Goal: Navigation & Orientation: Find specific page/section

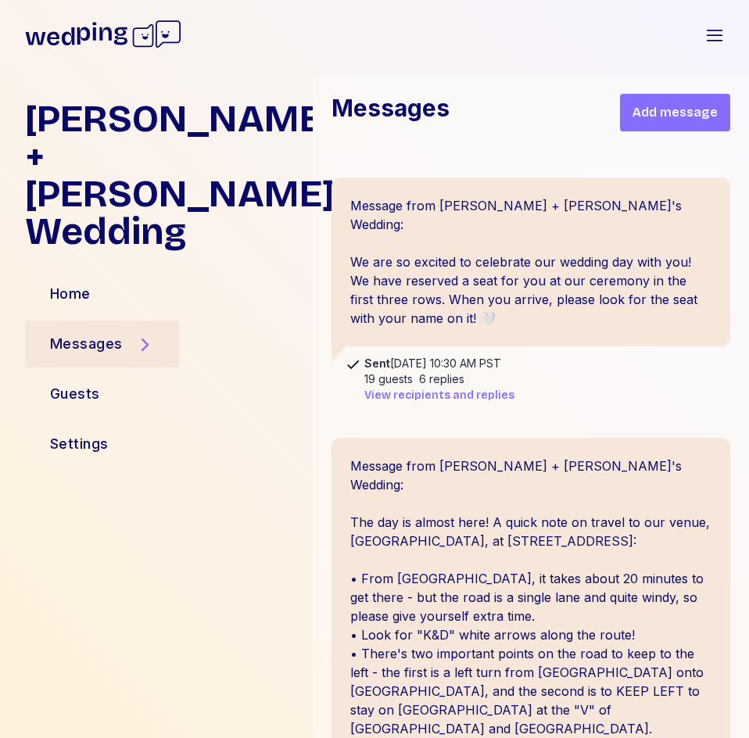
scroll to position [2020, 0]
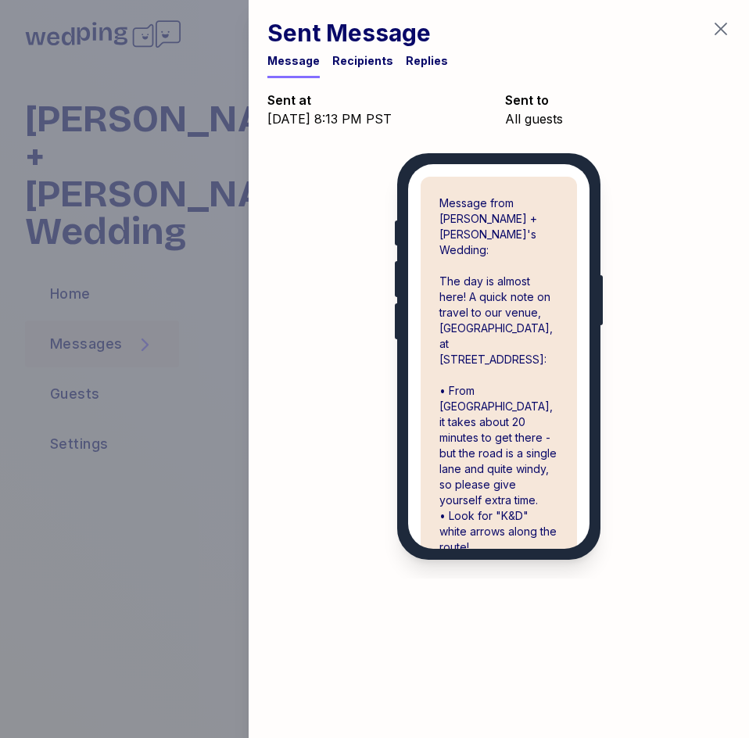
click at [430, 62] on div "Replies" at bounding box center [427, 61] width 42 height 16
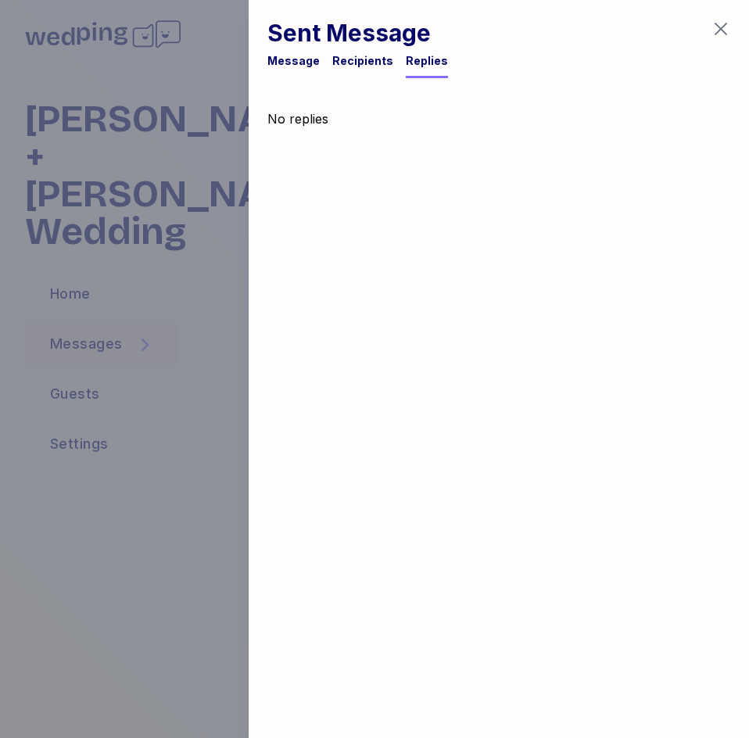
click at [372, 61] on div "Recipients" at bounding box center [362, 61] width 61 height 16
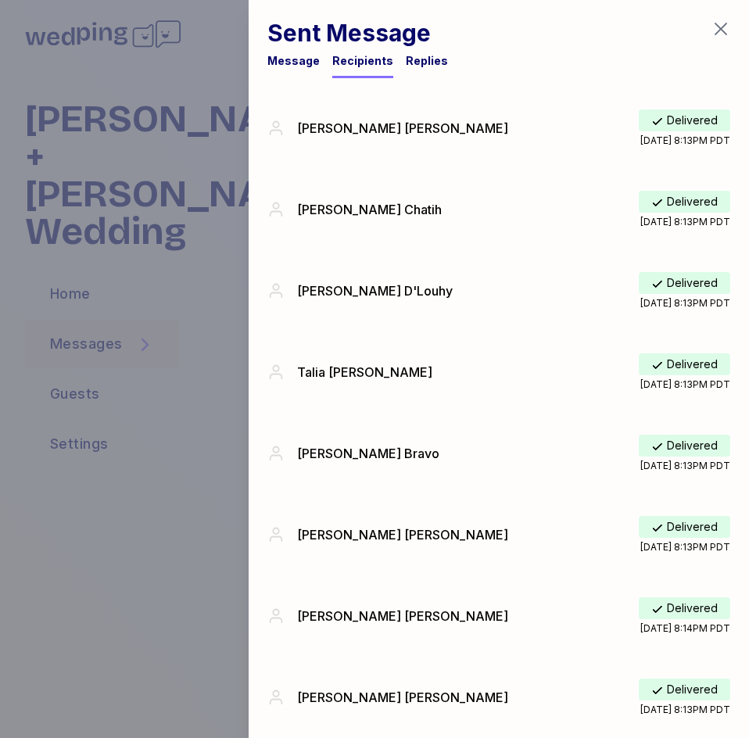
click at [724, 20] on icon "button" at bounding box center [721, 29] width 19 height 19
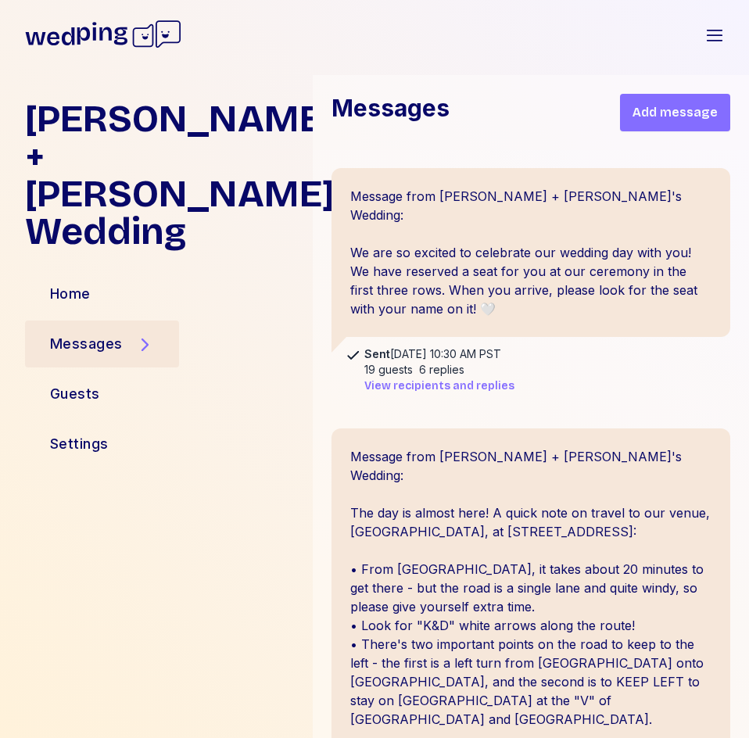
click at [456, 379] on span "View recipients and replies" at bounding box center [440, 387] width 150 height 16
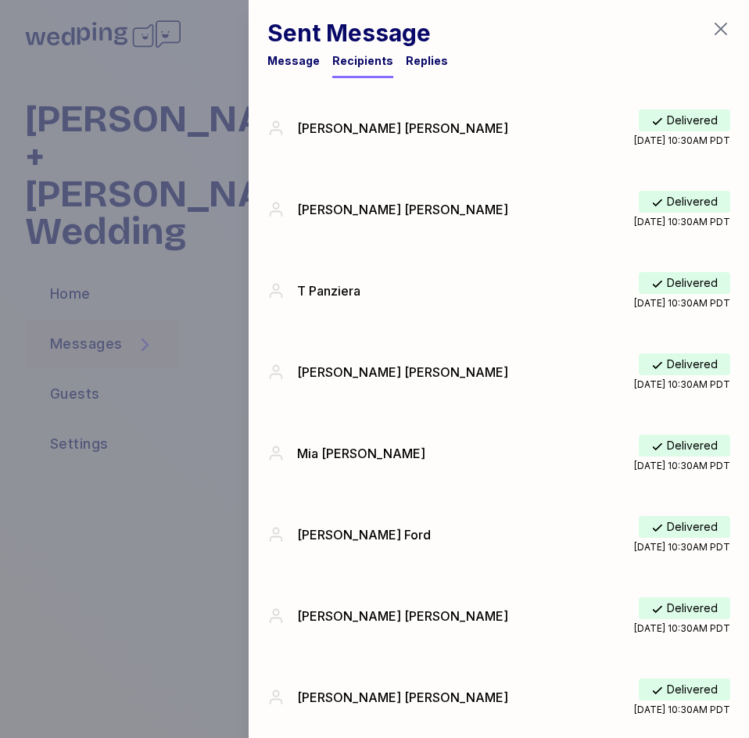
click at [407, 74] on div "Replies" at bounding box center [427, 65] width 42 height 25
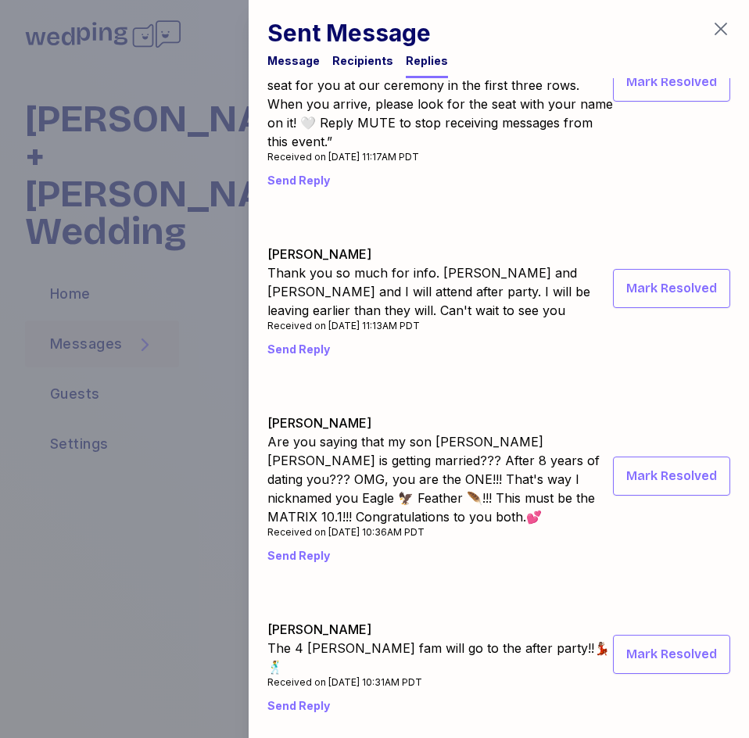
scroll to position [0, 0]
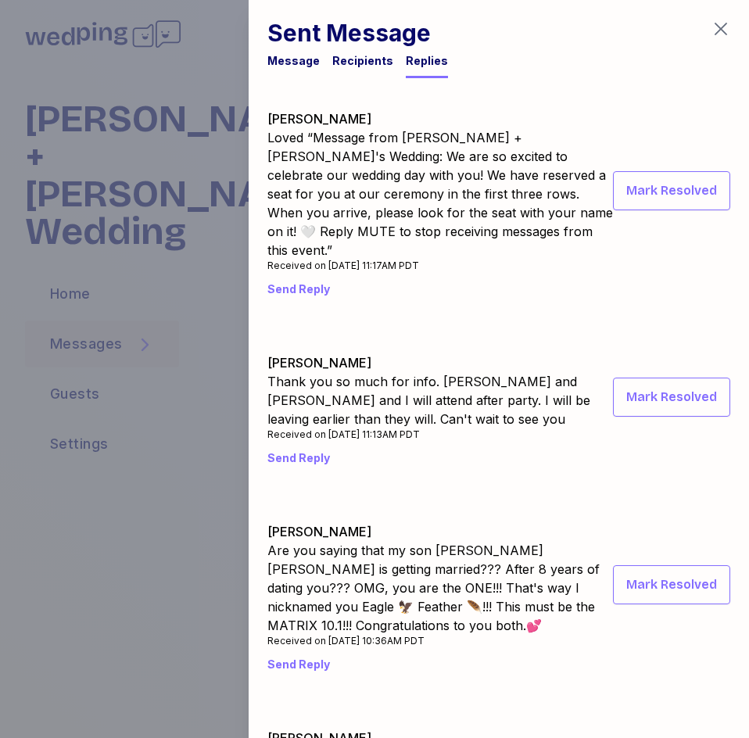
click at [720, 29] on icon "button" at bounding box center [721, 29] width 13 height 13
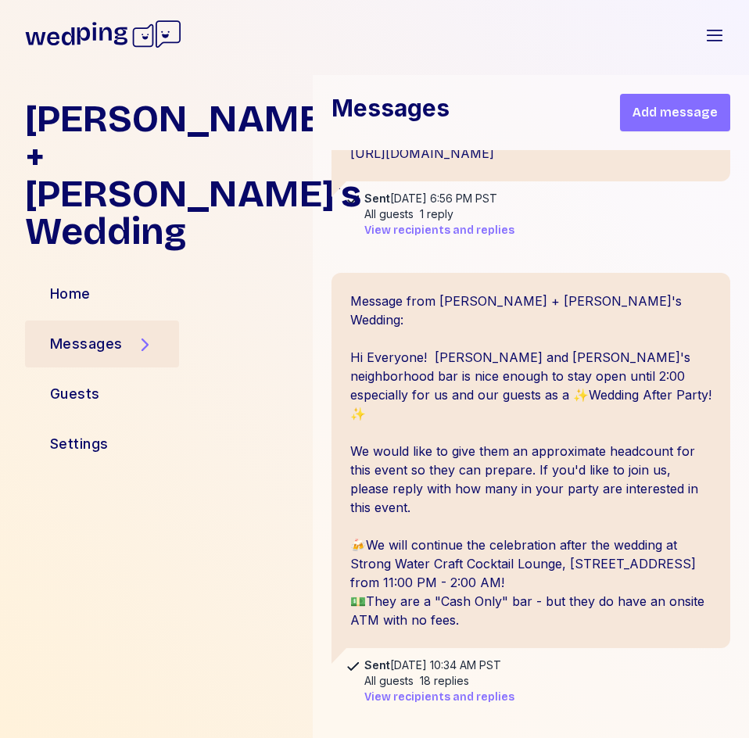
scroll to position [1442, 0]
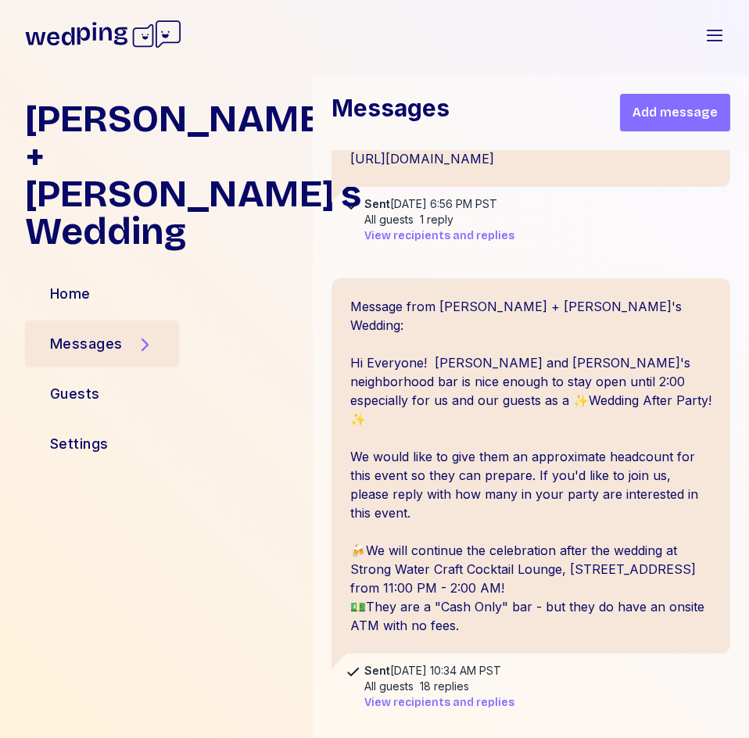
click at [445, 695] on span "View recipients and replies" at bounding box center [440, 703] width 150 height 16
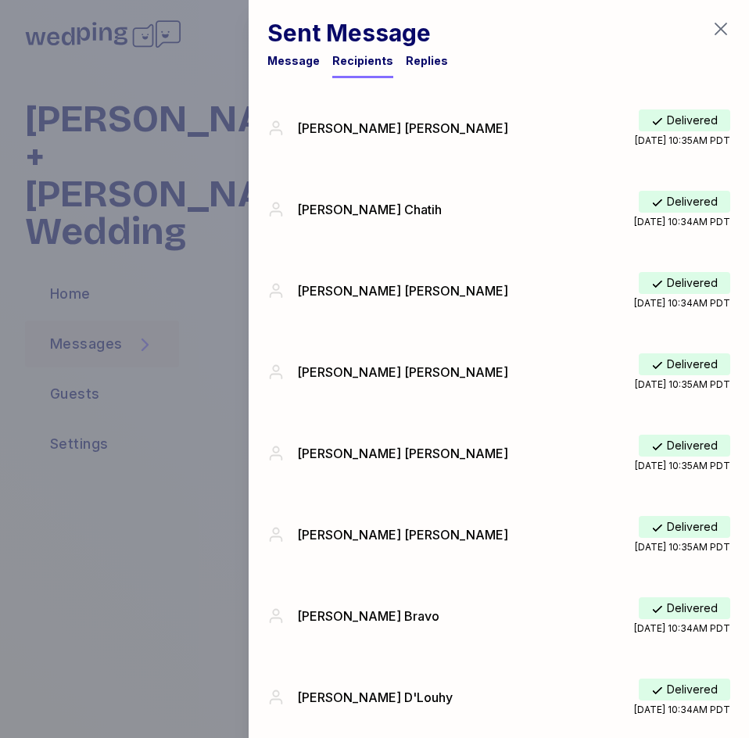
click at [421, 59] on div "Replies" at bounding box center [427, 61] width 42 height 16
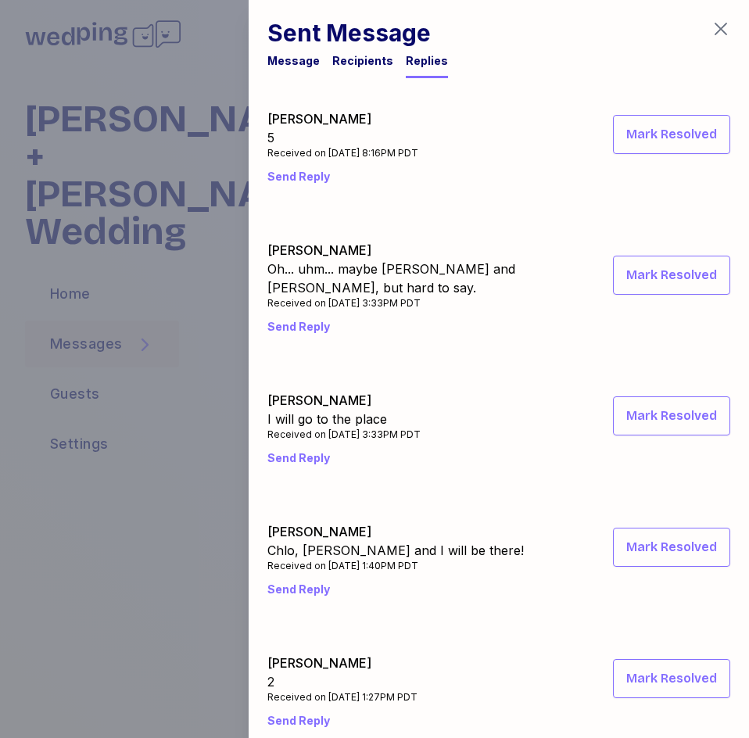
click at [176, 500] on div at bounding box center [374, 369] width 749 height 738
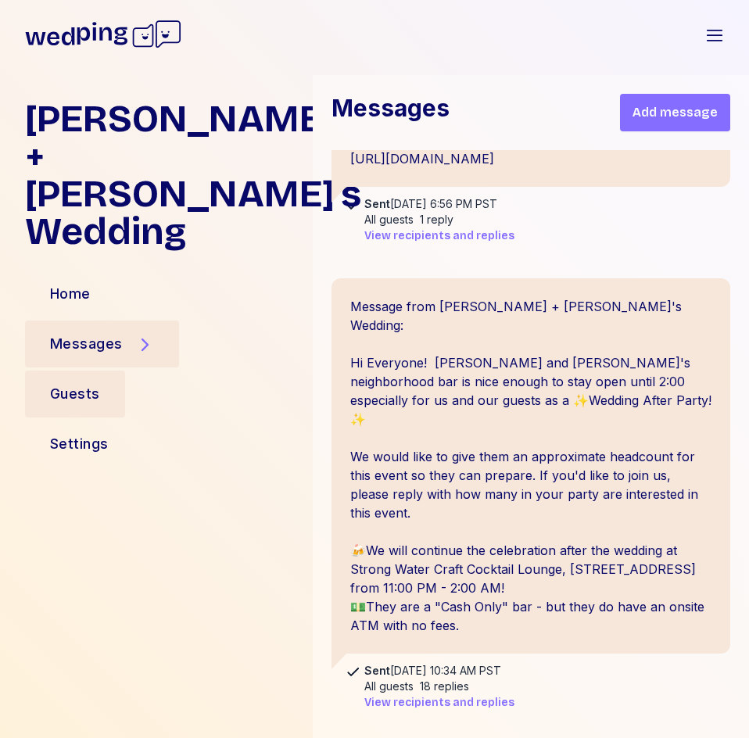
click at [105, 371] on div "Guests" at bounding box center [75, 394] width 100 height 47
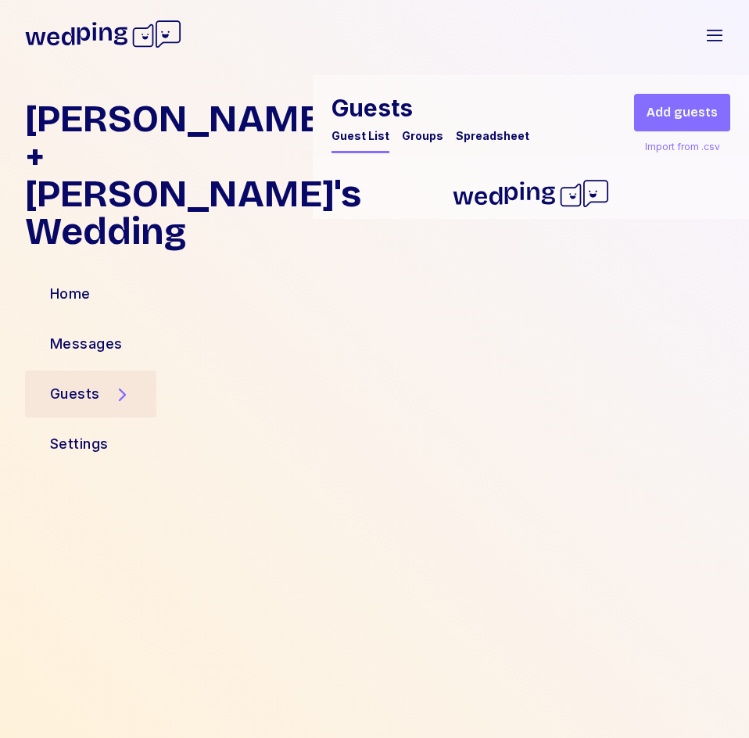
scroll to position [0, 0]
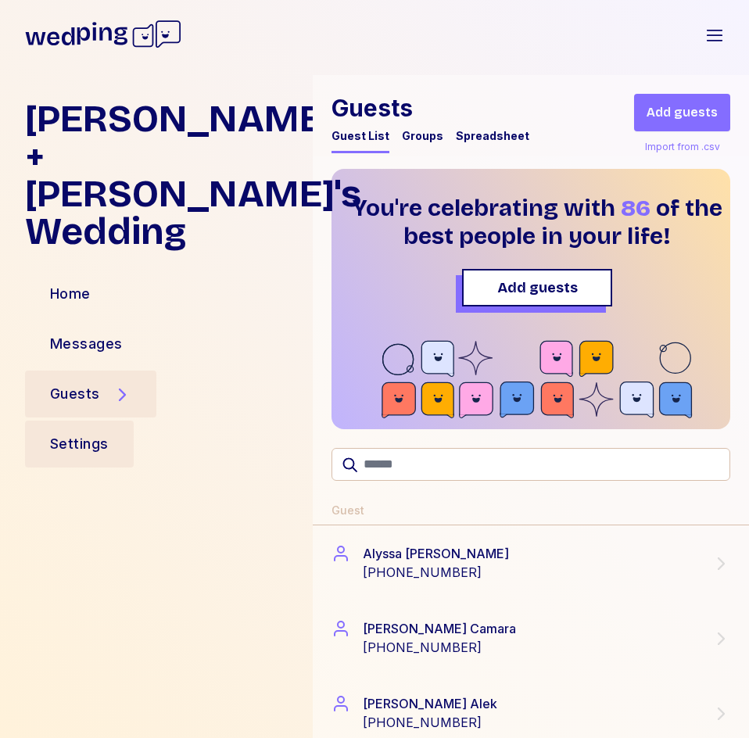
click at [106, 433] on div "Settings" at bounding box center [79, 444] width 59 height 22
